Goal: Task Accomplishment & Management: Use online tool/utility

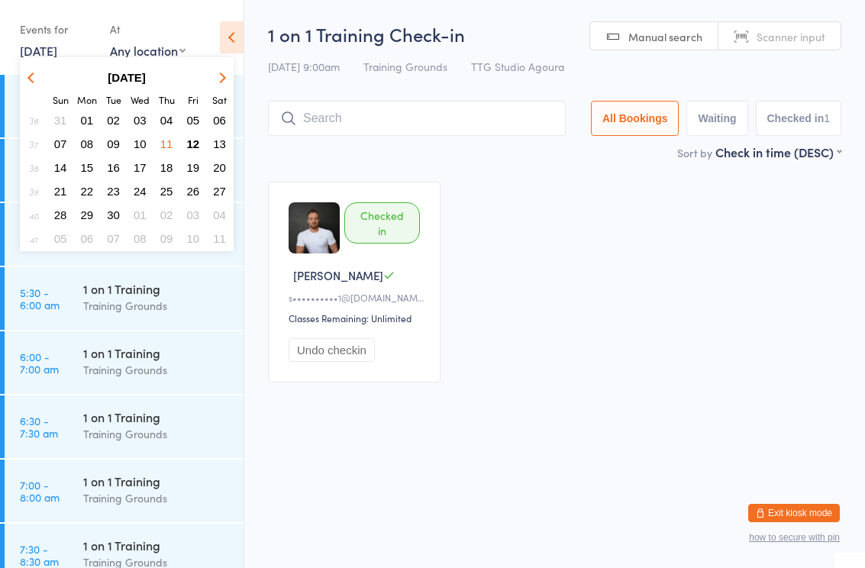
click at [195, 138] on span "12" at bounding box center [193, 143] width 13 height 13
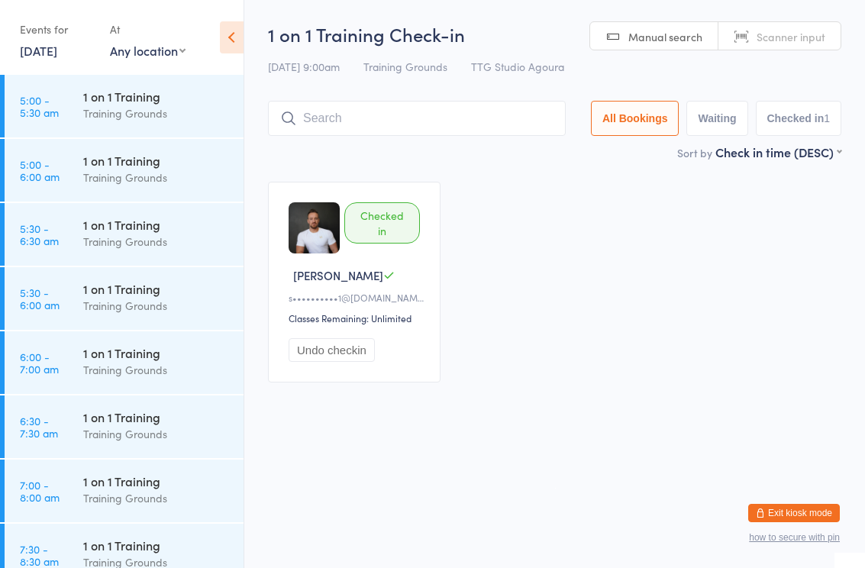
click at [49, 59] on link "[DATE]" at bounding box center [38, 50] width 37 height 17
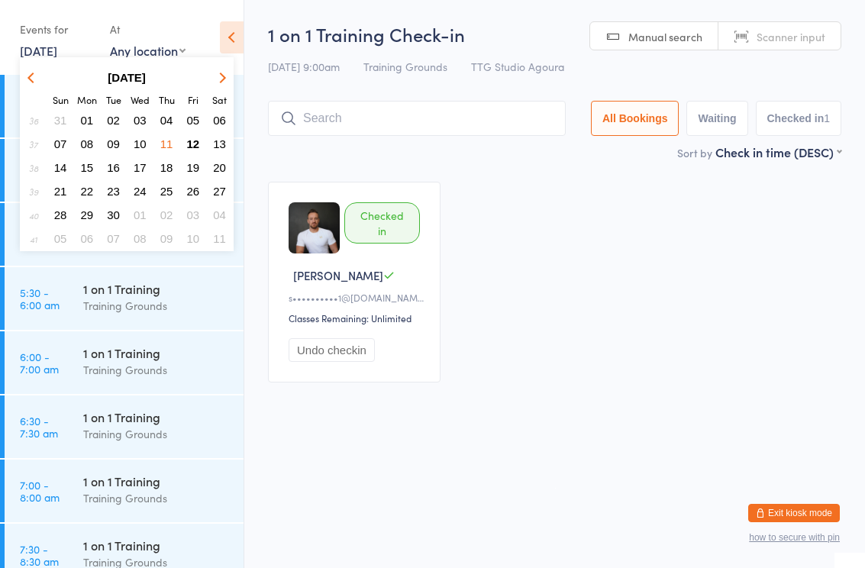
click at [198, 144] on span "12" at bounding box center [193, 143] width 13 height 13
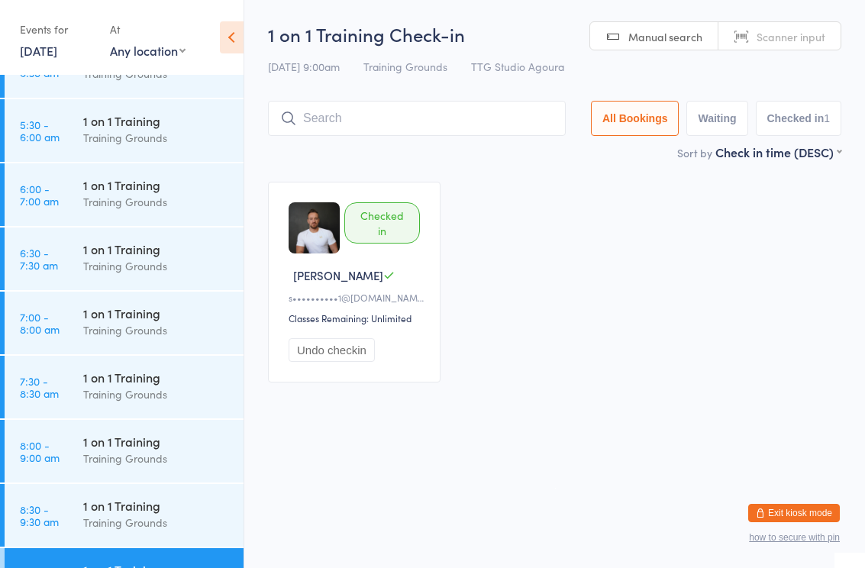
scroll to position [105, 0]
click at [130, 259] on div "Training Grounds" at bounding box center [156, 266] width 147 height 18
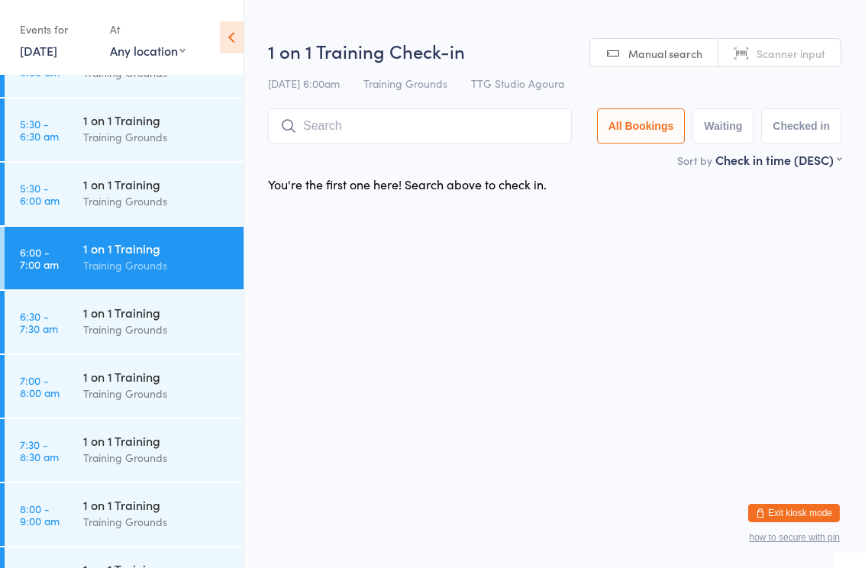
click at [394, 122] on input "search" at bounding box center [420, 125] width 304 height 35
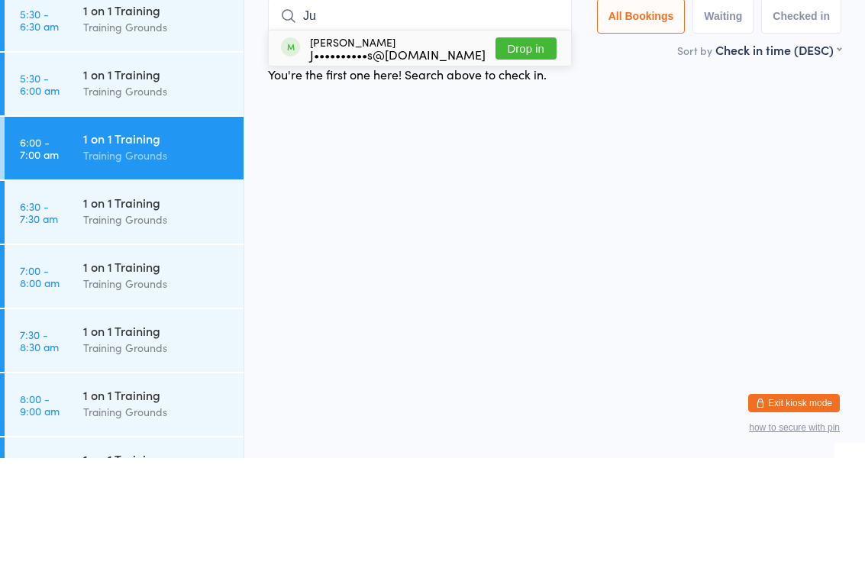
type input "Ju"
click at [400, 158] on div "J••••••••••s@[DOMAIN_NAME]" at bounding box center [398, 164] width 176 height 12
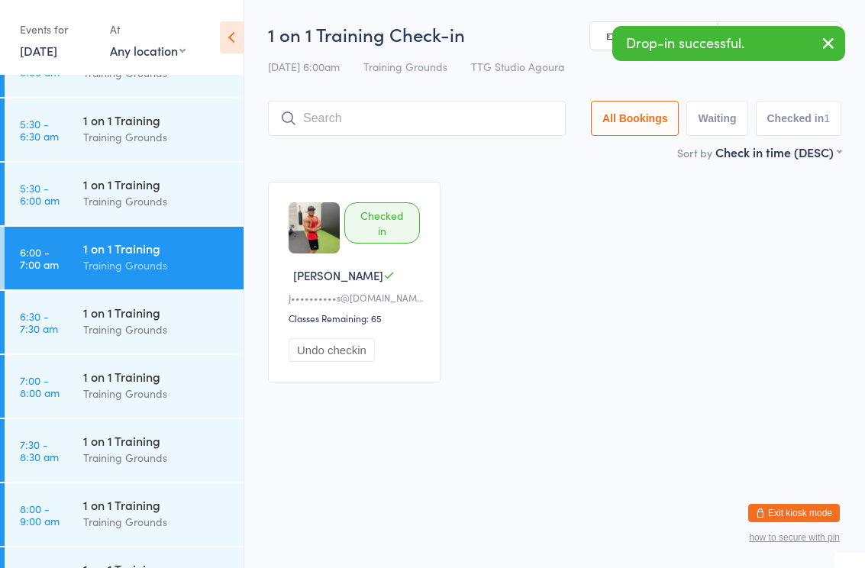
click at [129, 384] on div "1 on 1 Training" at bounding box center [156, 376] width 147 height 17
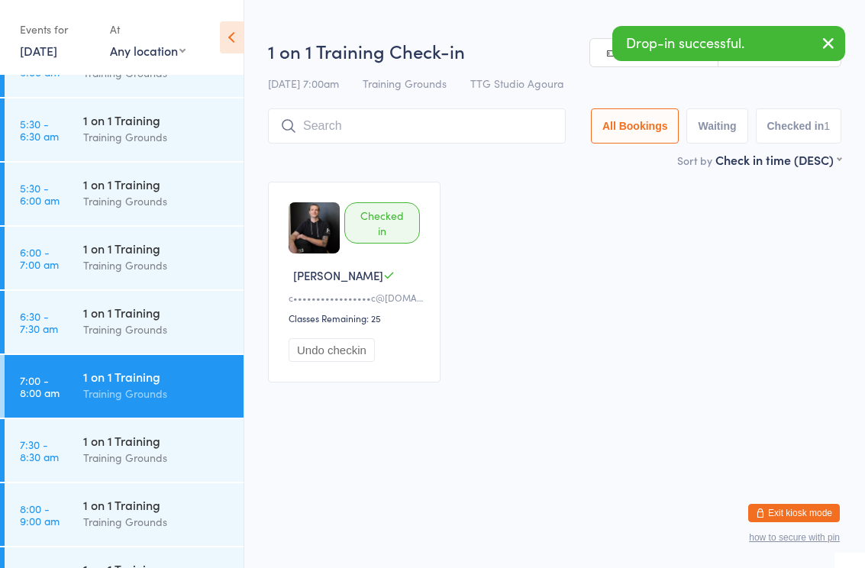
click at [373, 134] on input "search" at bounding box center [417, 125] width 298 height 35
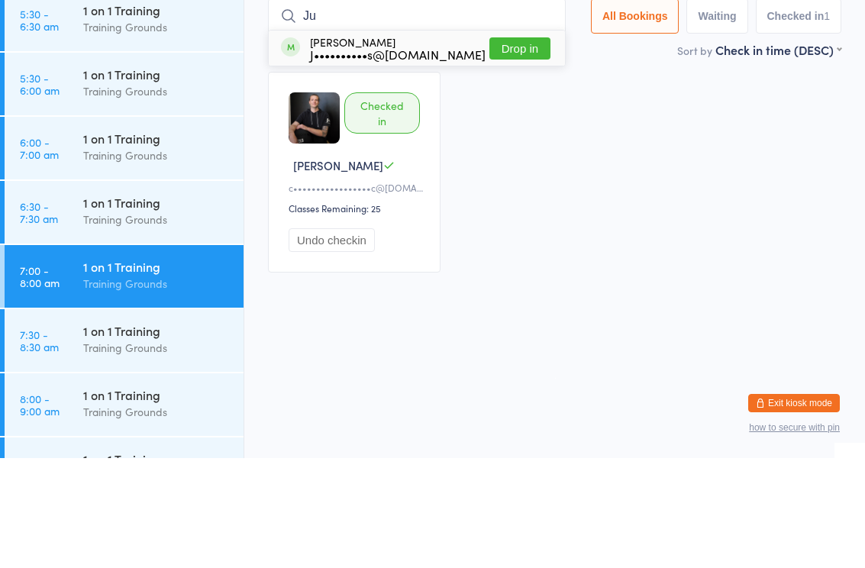
type input "Ju"
click at [401, 158] on div "J••••••••••s@[DOMAIN_NAME]" at bounding box center [398, 164] width 176 height 12
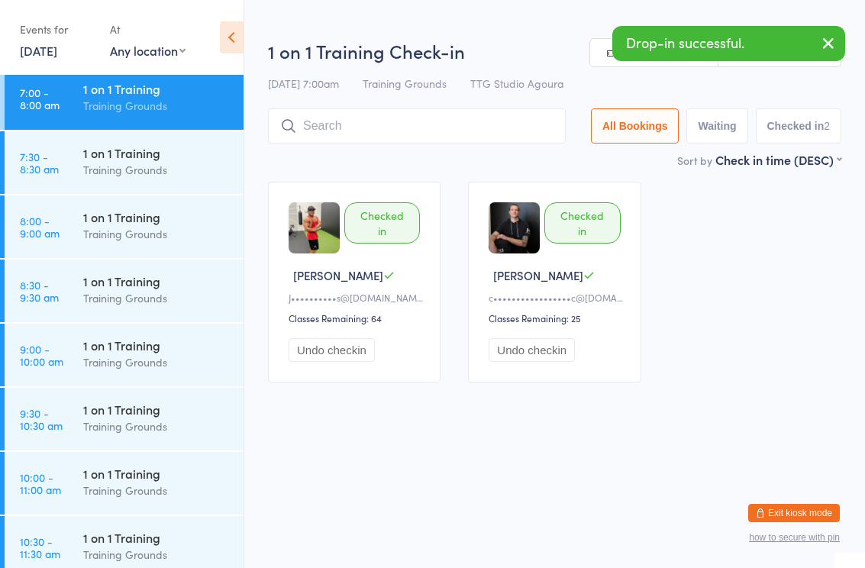
scroll to position [402, 0]
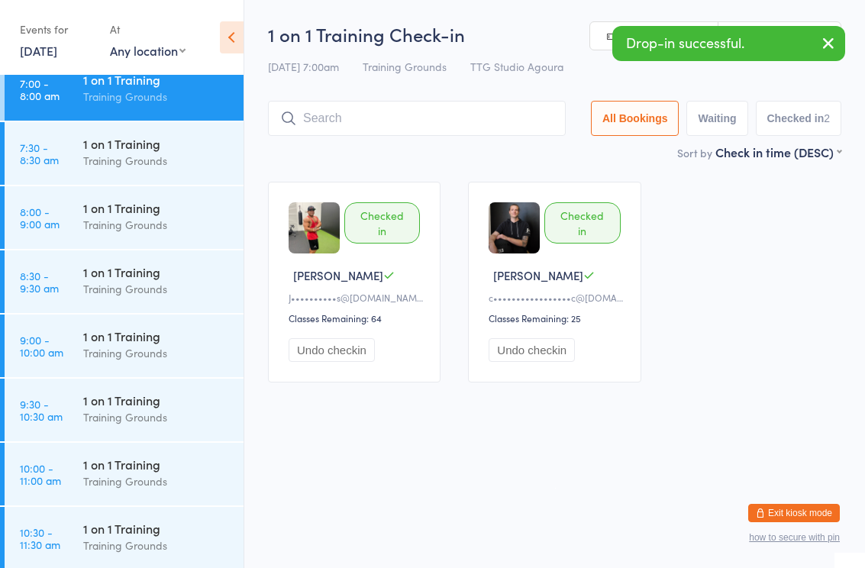
click at [132, 476] on div "Training Grounds" at bounding box center [156, 482] width 147 height 18
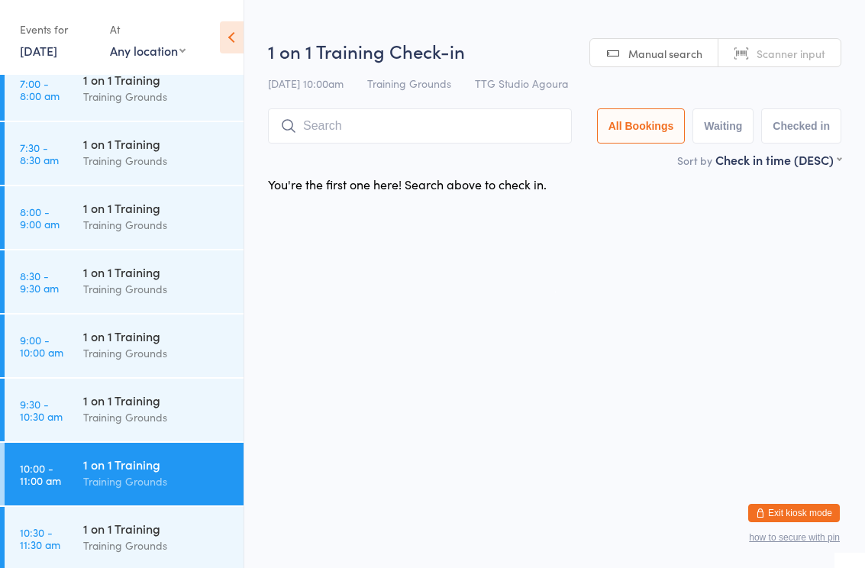
click at [399, 128] on input "search" at bounding box center [420, 125] width 304 height 35
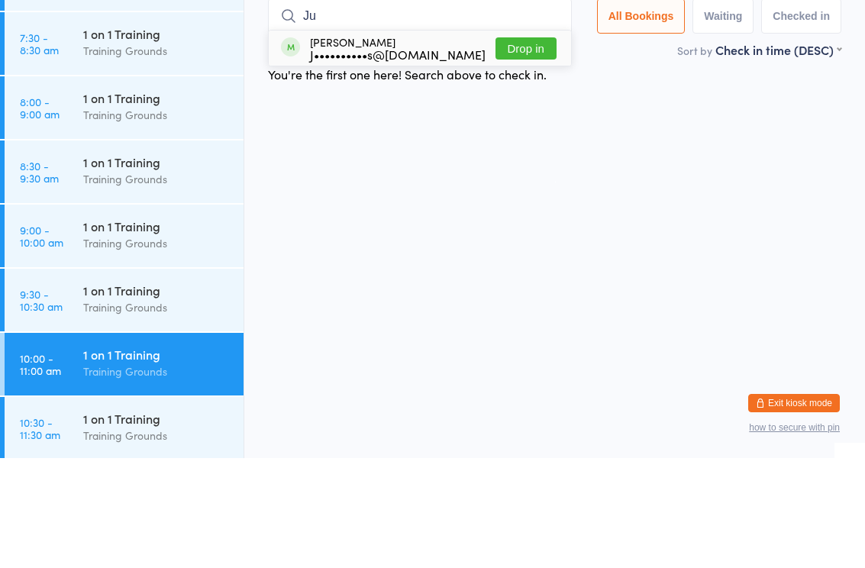
type input "Ju"
click at [400, 158] on div "J••••••••••s@[DOMAIN_NAME]" at bounding box center [398, 164] width 176 height 12
